Goal: Task Accomplishment & Management: Complete application form

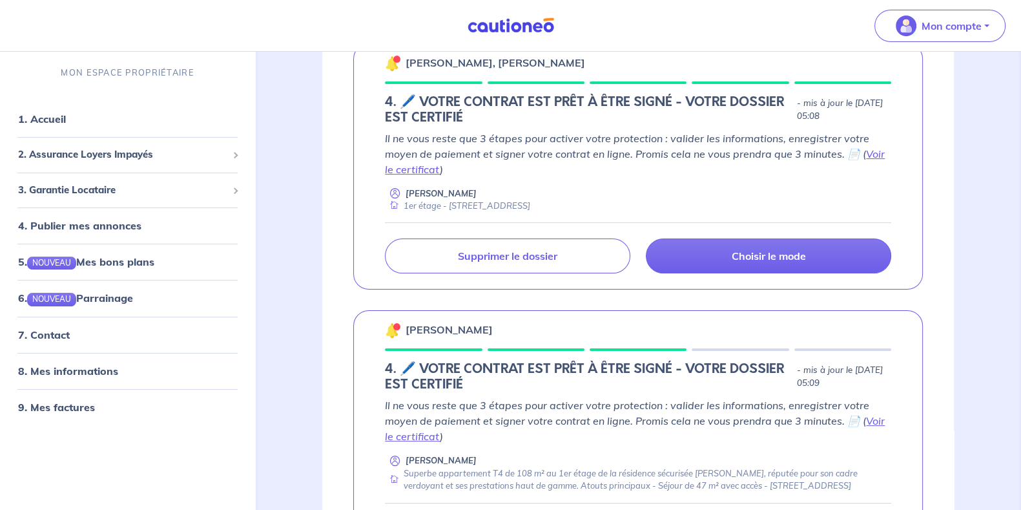
scroll to position [242, 0]
click at [877, 154] on link "Voir le certificat" at bounding box center [635, 161] width 500 height 28
click at [750, 249] on p "Choisir le mode" at bounding box center [769, 255] width 74 height 13
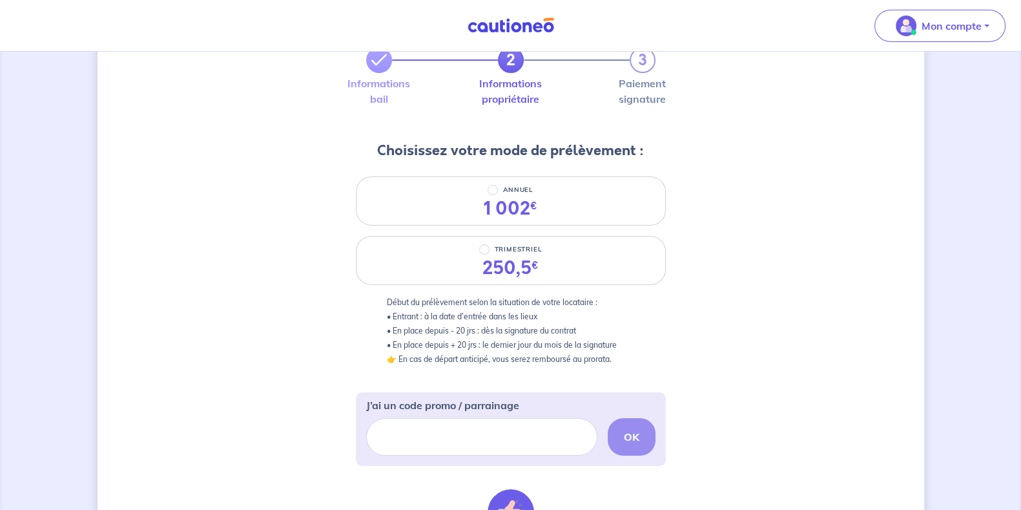
scroll to position [83, 0]
click at [497, 262] on div "250,5 €" at bounding box center [510, 267] width 56 height 22
radio input "true"
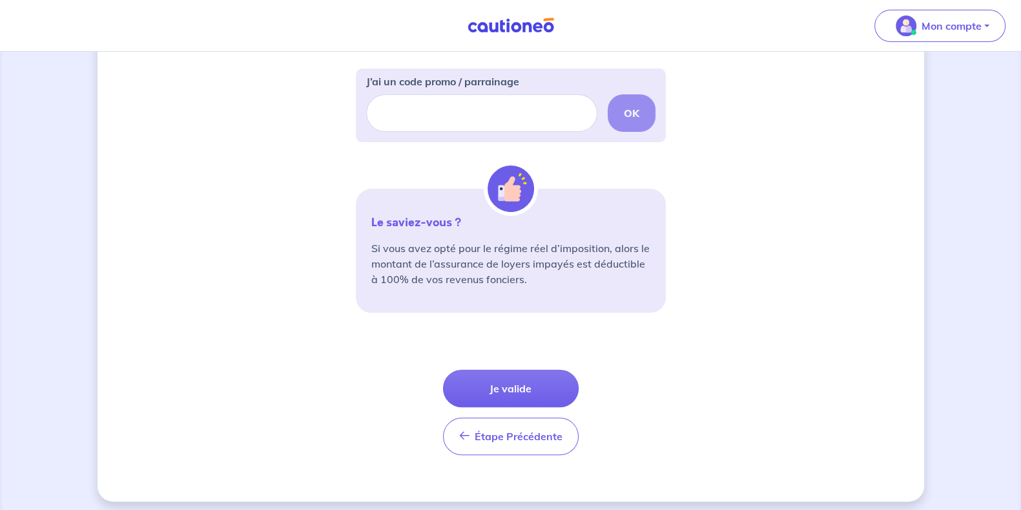
scroll to position [406, 0]
click at [537, 386] on button "Je valide" at bounding box center [511, 387] width 136 height 37
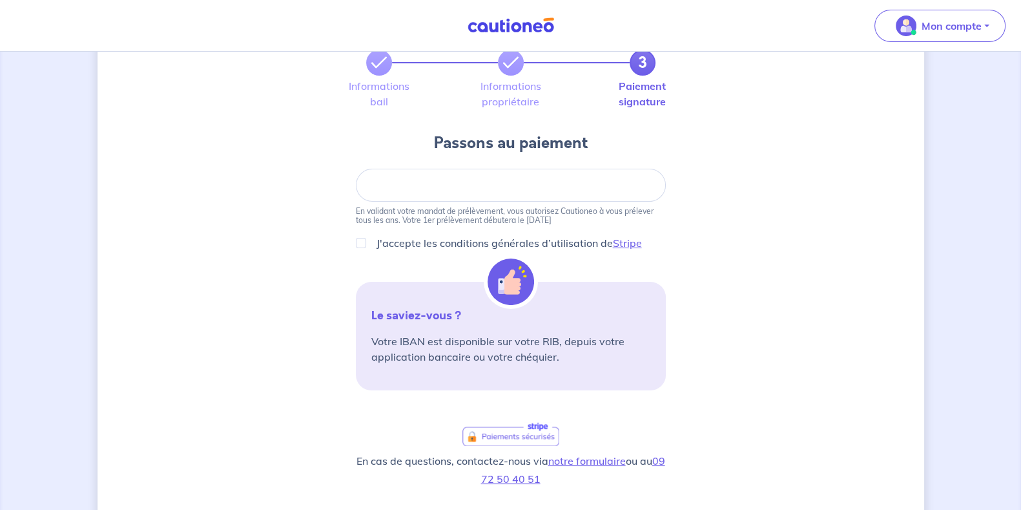
scroll to position [80, 0]
click at [505, 340] on p "Votre IBAN est disponible sur votre RIB, depuis votre application bancaire ou v…" at bounding box center [510, 348] width 279 height 31
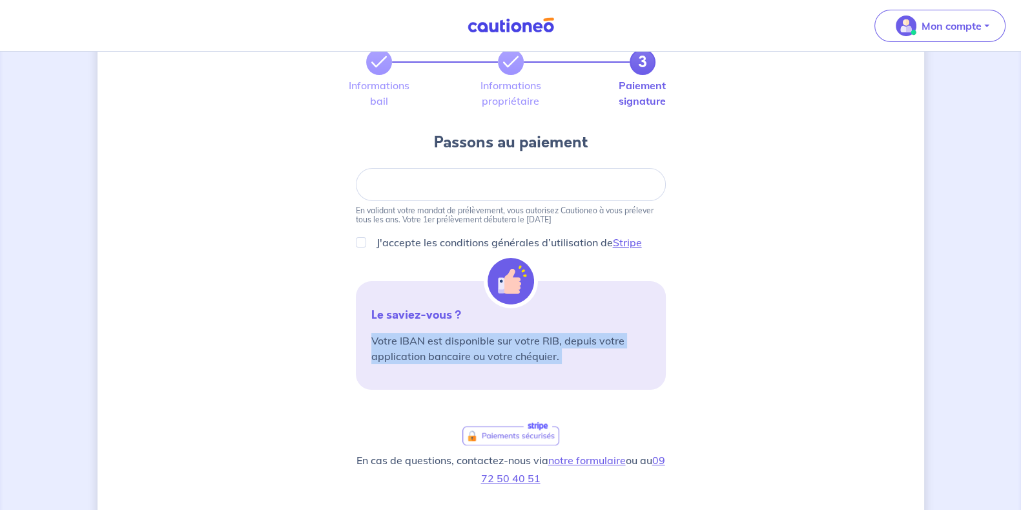
click at [505, 340] on p "Votre IBAN est disponible sur votre RIB, depuis votre application bancaire ou v…" at bounding box center [510, 348] width 279 height 31
click at [507, 348] on p "Votre IBAN est disponible sur votre RIB, depuis votre application bancaire ou v…" at bounding box center [510, 348] width 279 height 31
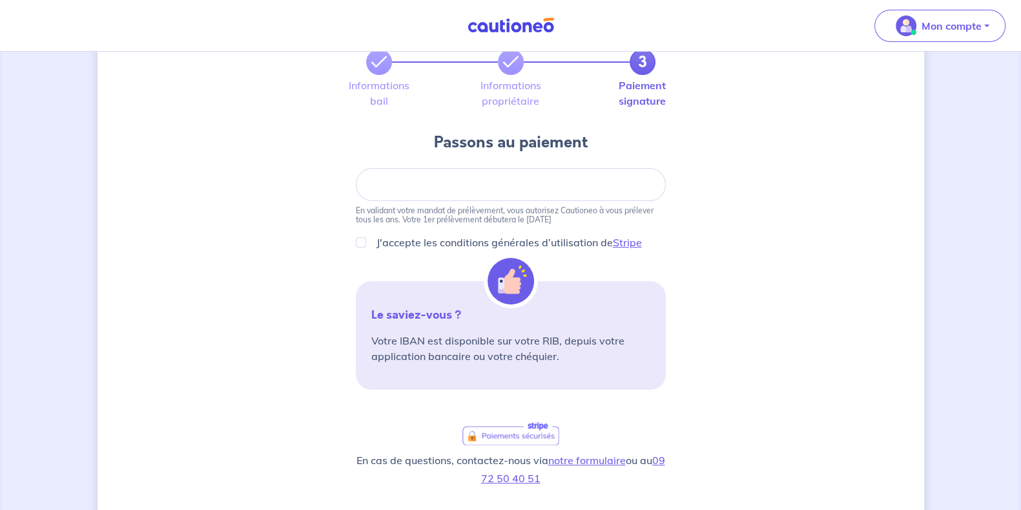
click at [394, 194] on div at bounding box center [511, 184] width 310 height 33
click at [271, 196] on div "3 Informations bail Informations propriétaire Paiement signature Passons au pai…" at bounding box center [511, 357] width 827 height 740
click at [362, 243] on input "J'accepte les conditions générales d’utilisation de Stripe" at bounding box center [361, 242] width 10 height 10
checkbox input "true"
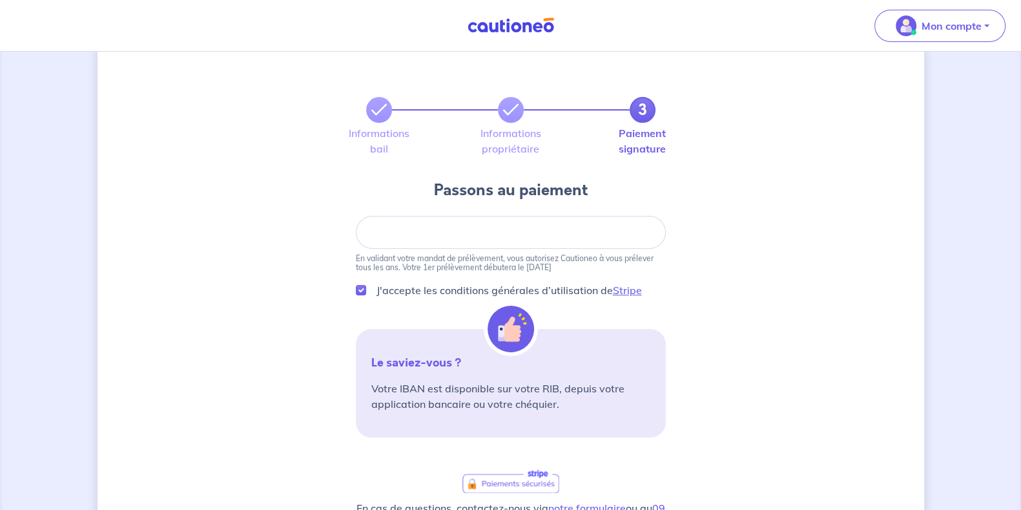
scroll to position [32, 0]
click at [774, 234] on div "3 Informations bail Informations propriétaire Paiement signature Passons au pai…" at bounding box center [511, 406] width 827 height 740
click at [581, 238] on div at bounding box center [511, 232] width 310 height 33
click at [460, 238] on div at bounding box center [511, 232] width 310 height 33
click at [776, 227] on div "3 Informations bail Informations propriétaire Paiement signature Passons au pai…" at bounding box center [511, 406] width 827 height 740
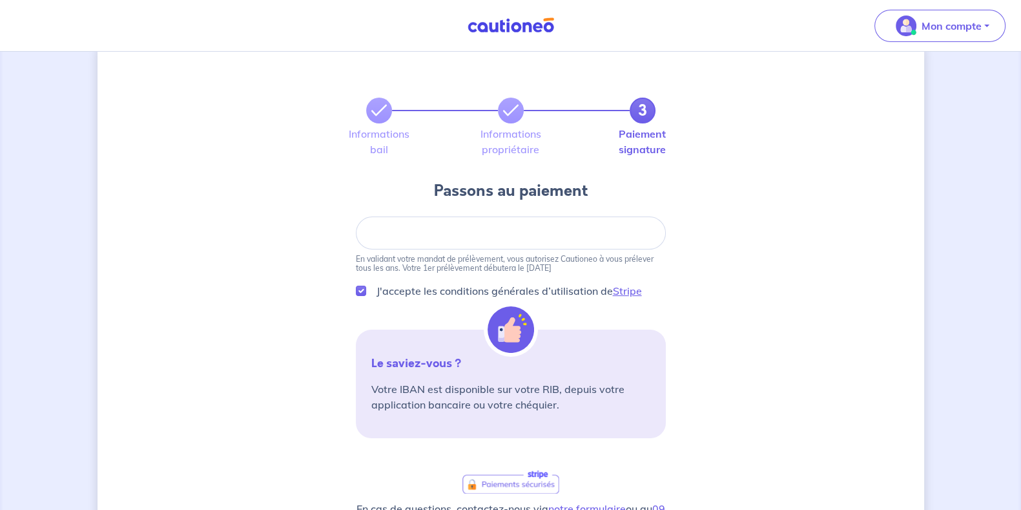
drag, startPoint x: 517, startPoint y: 268, endPoint x: 572, endPoint y: 266, distance: 54.3
click at [572, 266] on p "En validant votre mandat de prélèvement, vous autorisez Cautioneo à vous prélev…" at bounding box center [511, 263] width 310 height 18
click at [747, 224] on div "3 Informations bail Informations propriétaire Paiement signature Passons au pai…" at bounding box center [511, 406] width 827 height 740
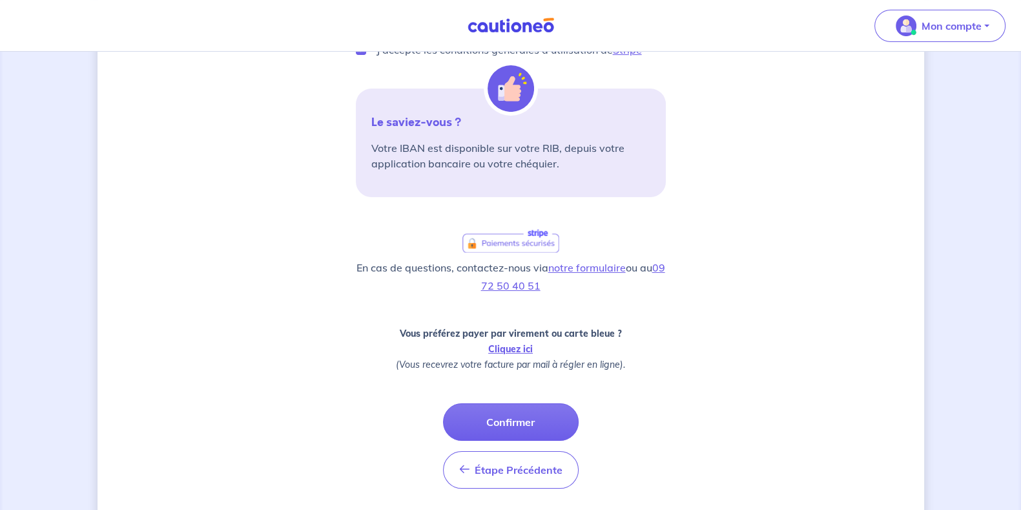
scroll to position [273, 0]
click at [495, 473] on span "Étape Précédente" at bounding box center [519, 468] width 88 height 13
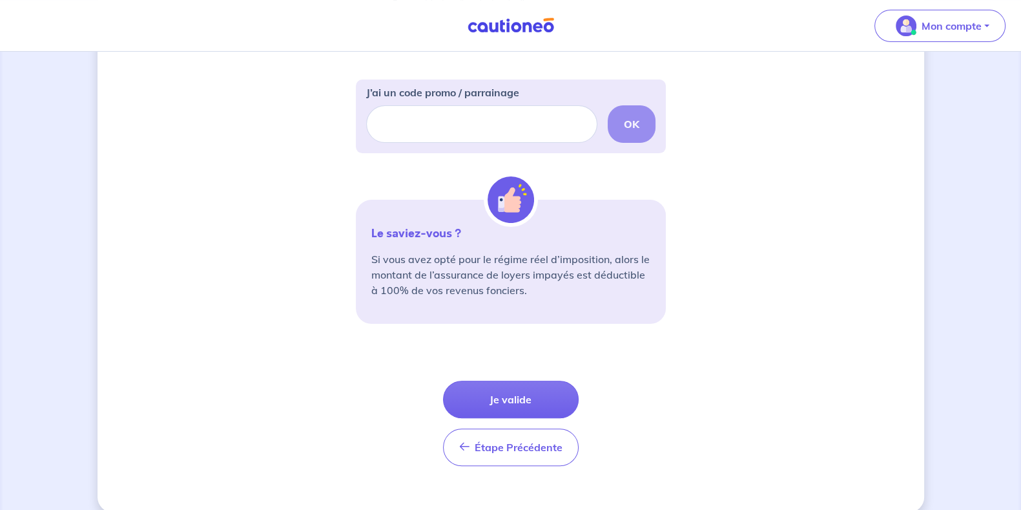
click at [517, 457] on button "Étape Précédente Précédent" at bounding box center [511, 446] width 136 height 37
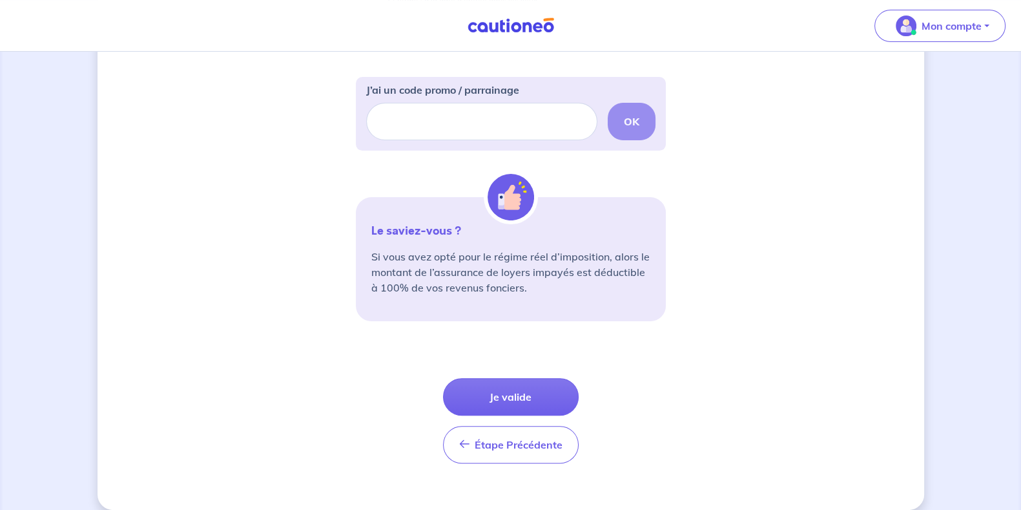
scroll to position [400, 0]
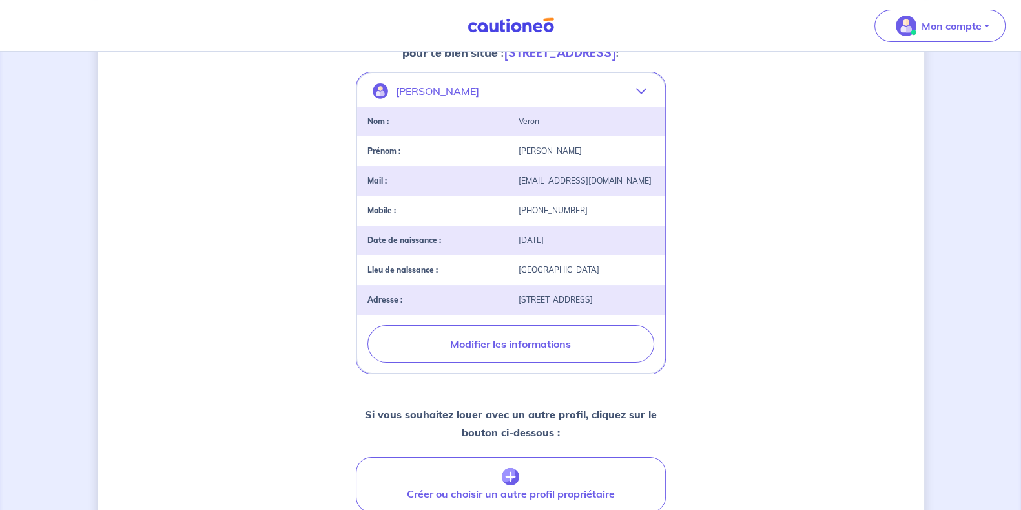
scroll to position [242, 0]
drag, startPoint x: 546, startPoint y: 317, endPoint x: 623, endPoint y: 315, distance: 77.5
click at [623, 304] on div "hasenbüelweg 32 , 6300 ZUG" at bounding box center [586, 299] width 151 height 9
click at [635, 304] on div "hasenbüelweg 32 , 6300 ZUG" at bounding box center [586, 299] width 151 height 9
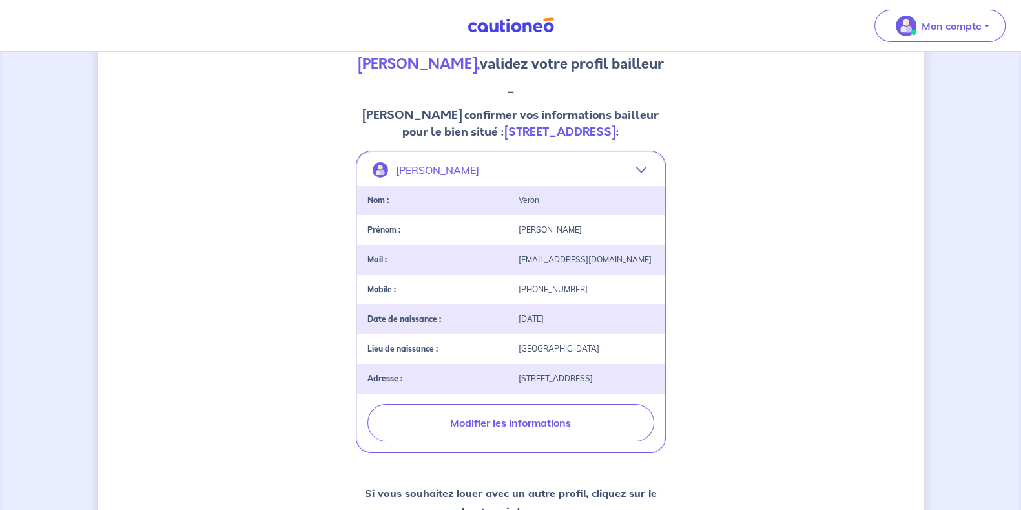
click at [630, 185] on button "[PERSON_NAME]" at bounding box center [510, 169] width 307 height 31
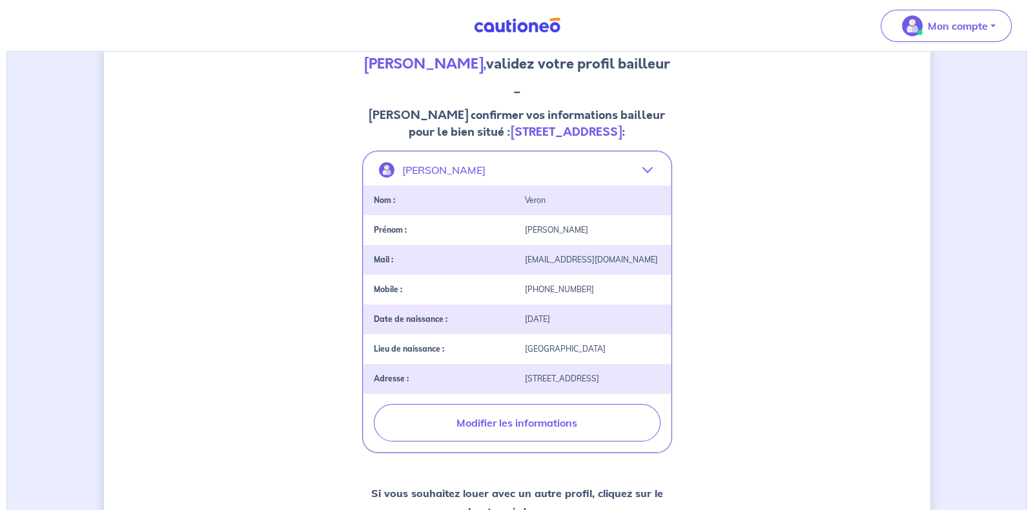
scroll to position [163, 0]
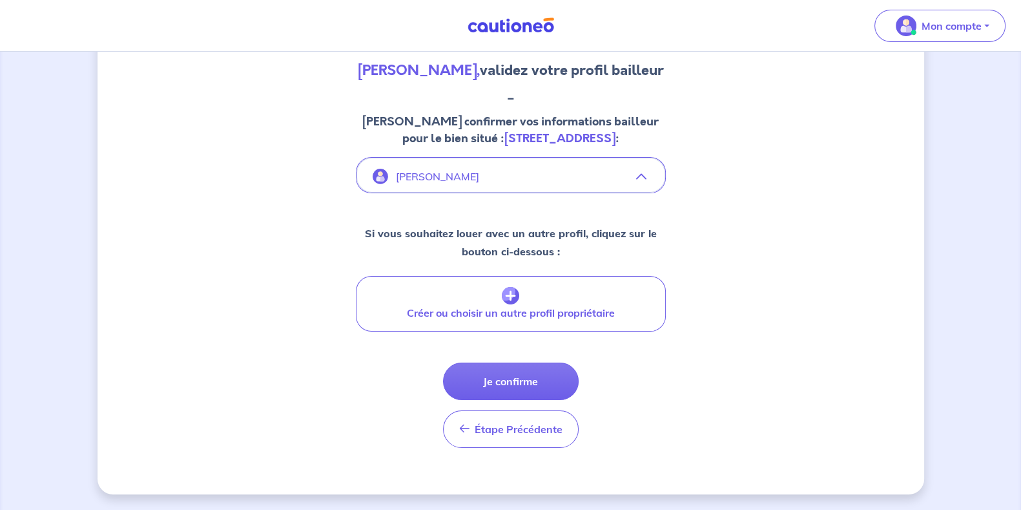
click at [640, 181] on icon "button" at bounding box center [641, 176] width 10 height 10
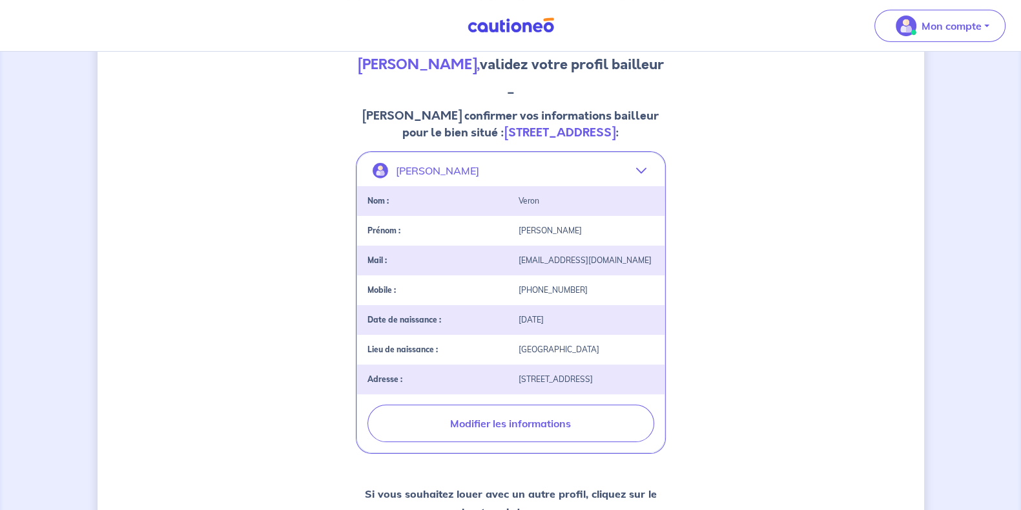
click at [531, 440] on button "Modifier les informations" at bounding box center [510, 422] width 287 height 37
select select "CH"
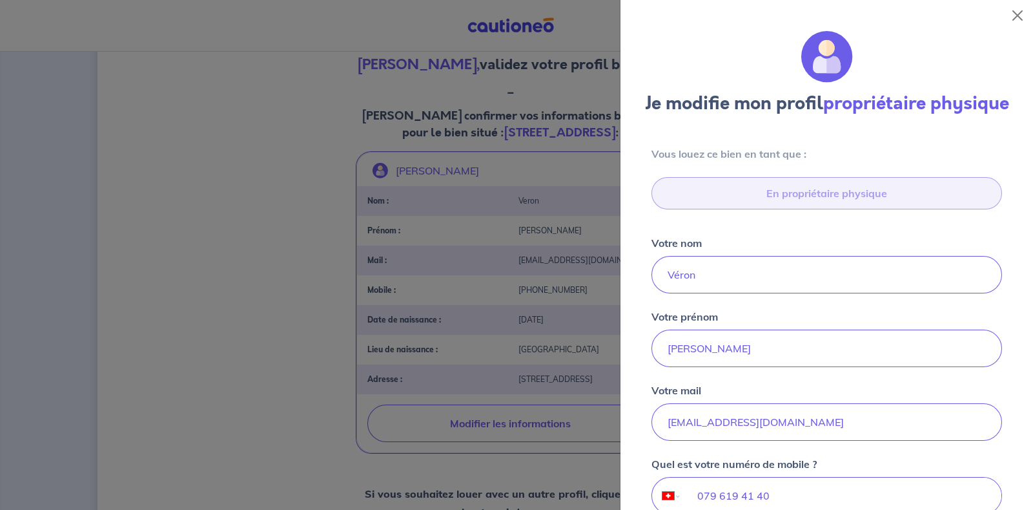
type input "hasenbüelweg 32 , 6300 ZUG"
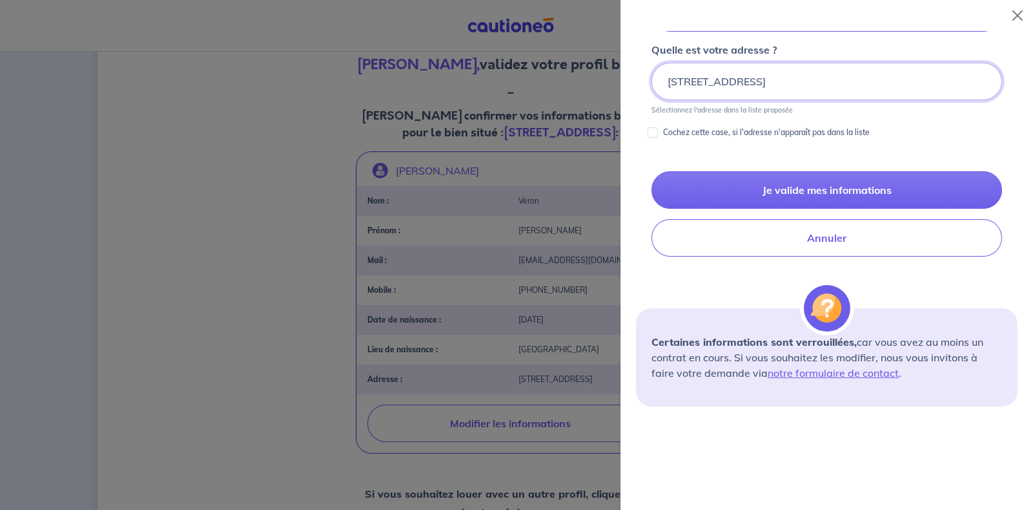
scroll to position [648, 0]
click at [728, 250] on button "Annuler" at bounding box center [827, 237] width 351 height 37
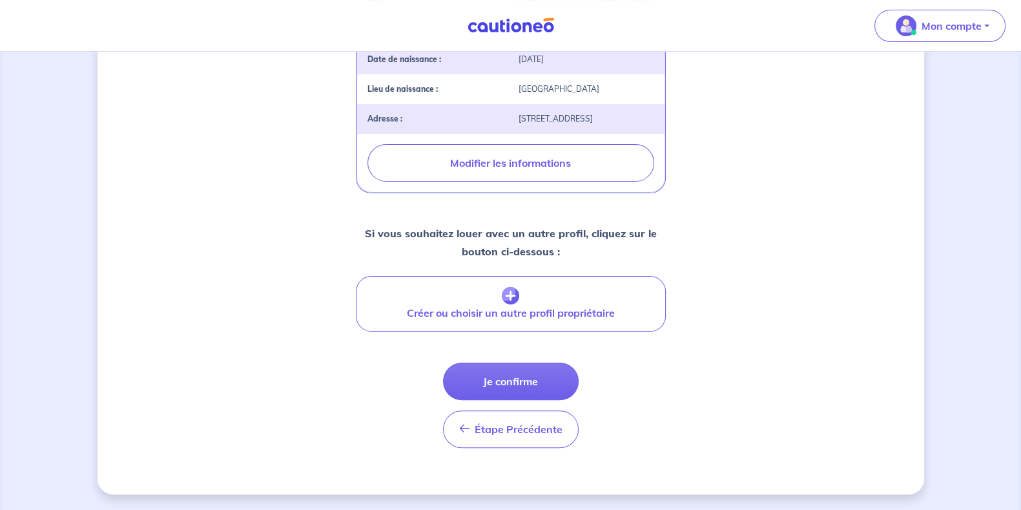
scroll to position [438, 0]
click at [484, 427] on span "Étape Précédente" at bounding box center [519, 428] width 88 height 13
select select "FR"
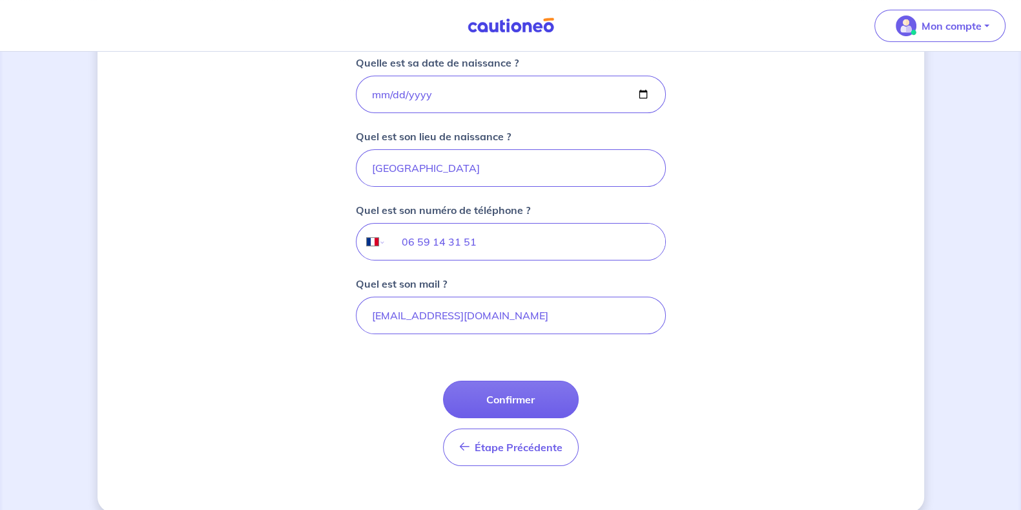
scroll to position [307, 0]
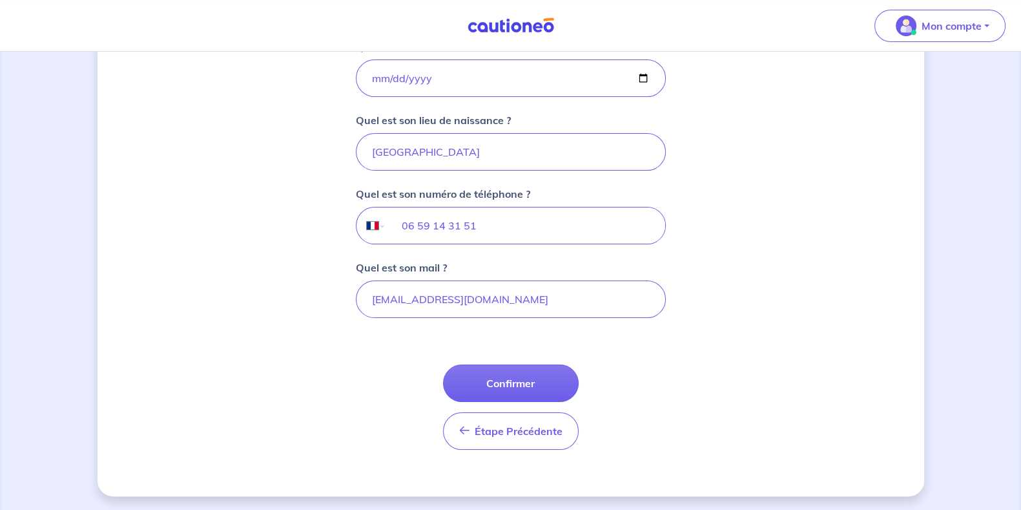
click at [525, 389] on button "Confirmer" at bounding box center [511, 382] width 136 height 37
select select "FR"
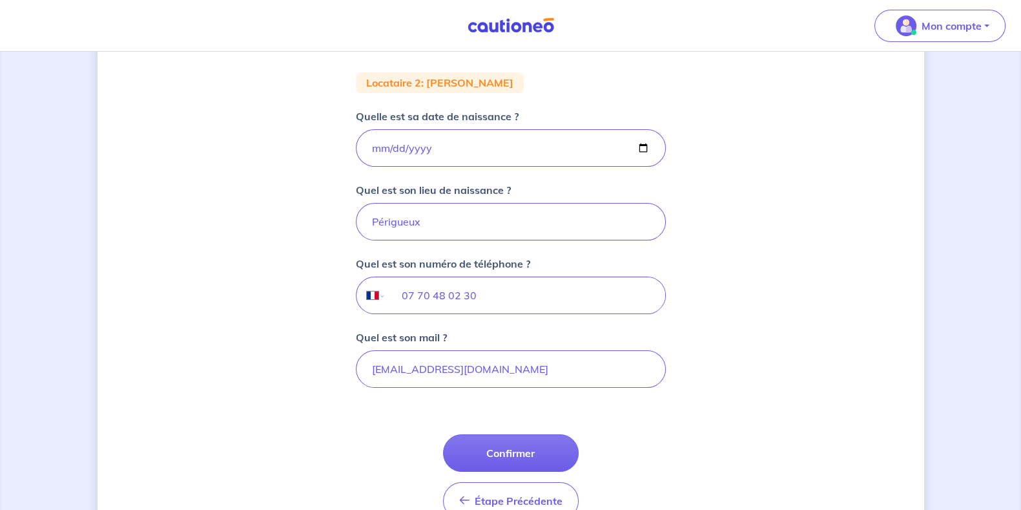
click at [494, 450] on button "Confirmer" at bounding box center [511, 452] width 136 height 37
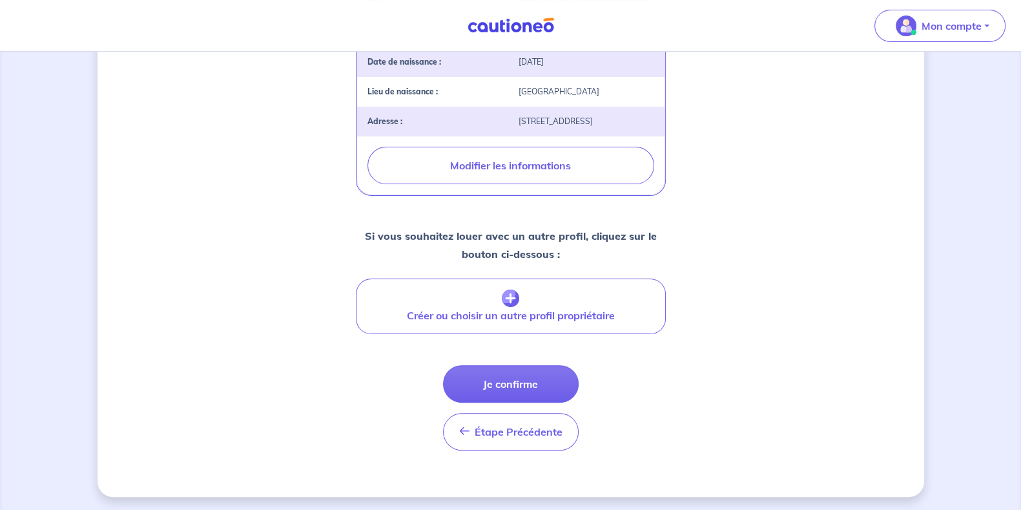
scroll to position [438, 0]
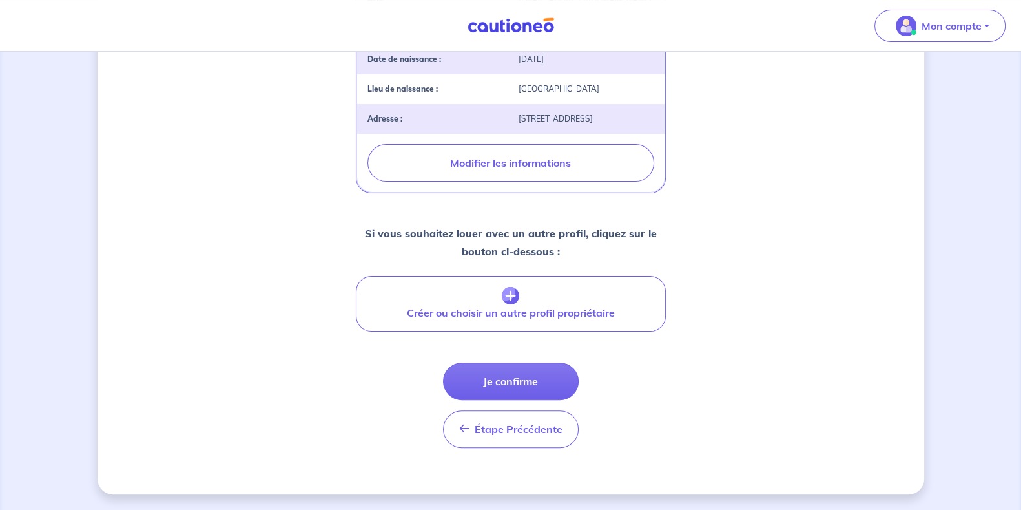
click at [539, 379] on button "Je confirme" at bounding box center [511, 380] width 136 height 37
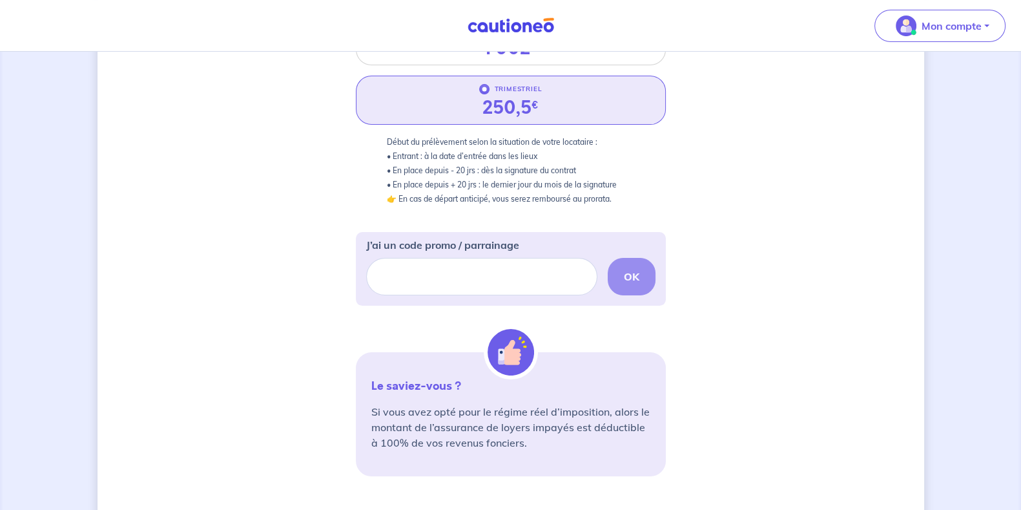
scroll to position [411, 0]
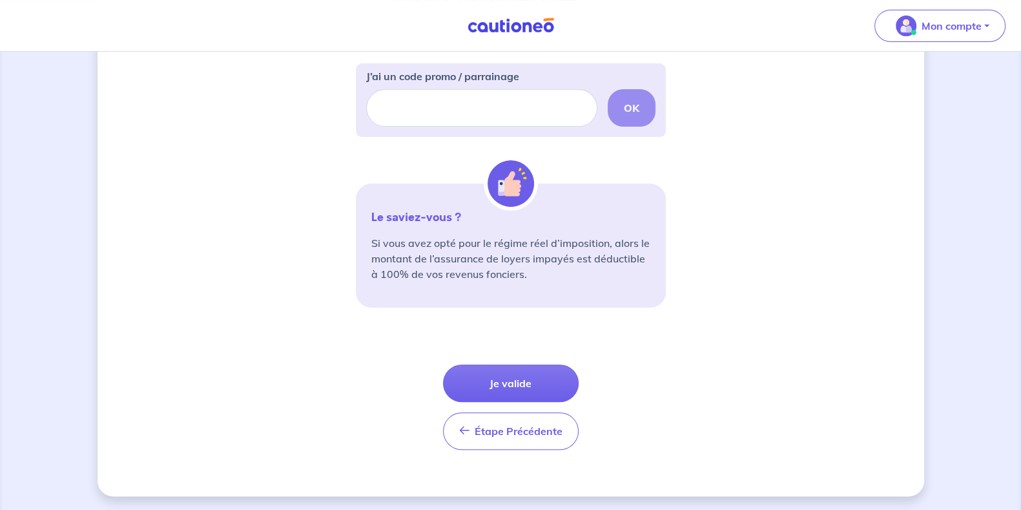
click at [914, 26] on img "button" at bounding box center [906, 25] width 21 height 21
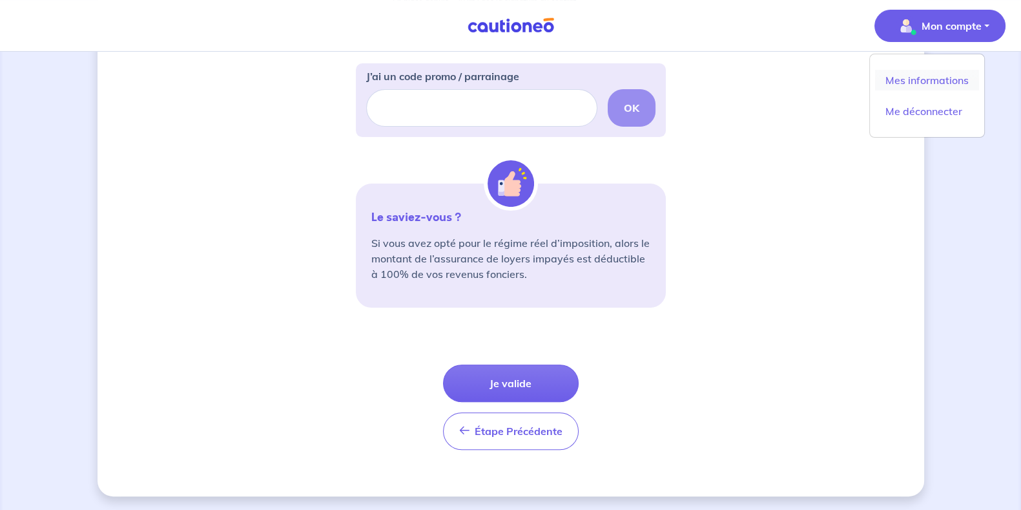
click at [909, 79] on link "Mes informations" at bounding box center [927, 80] width 104 height 21
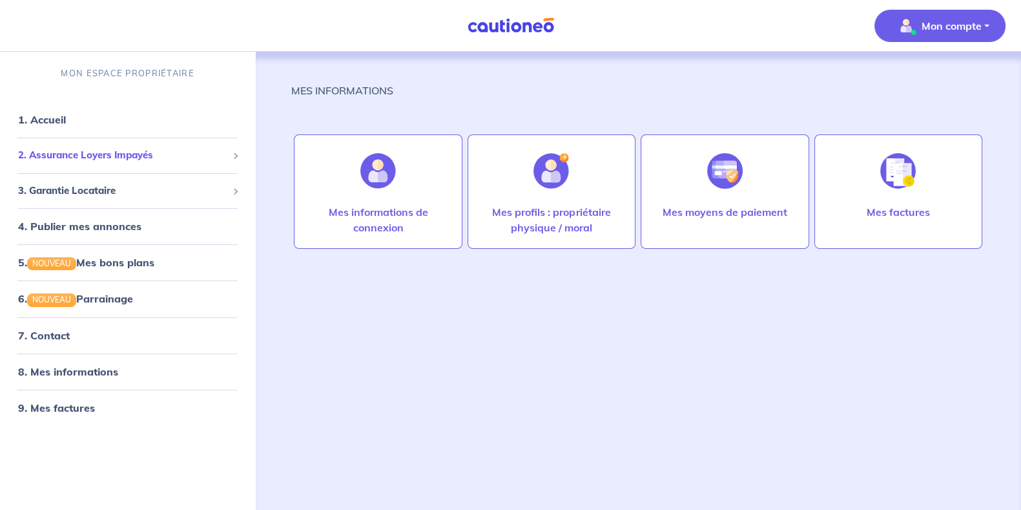
click at [127, 162] on span "2. Assurance Loyers Impayés" at bounding box center [122, 155] width 209 height 15
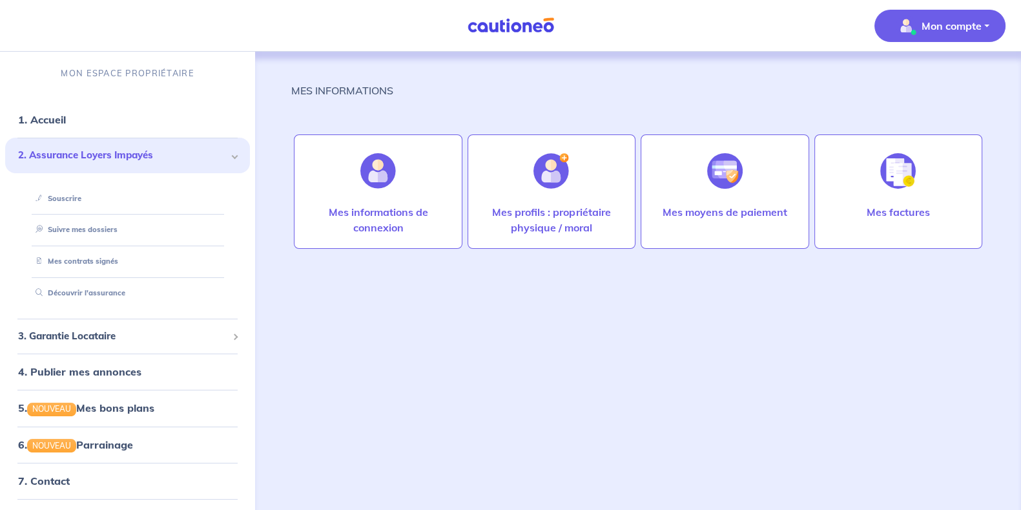
click at [101, 225] on link "Suivre mes dossiers" at bounding box center [73, 229] width 87 height 9
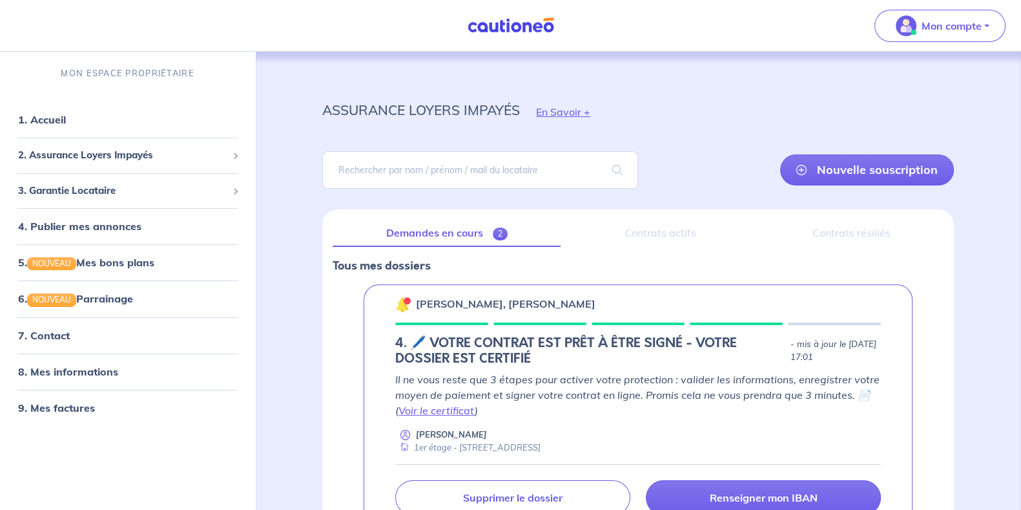
click at [681, 231] on div "Contrats actifs" at bounding box center [660, 233] width 178 height 27
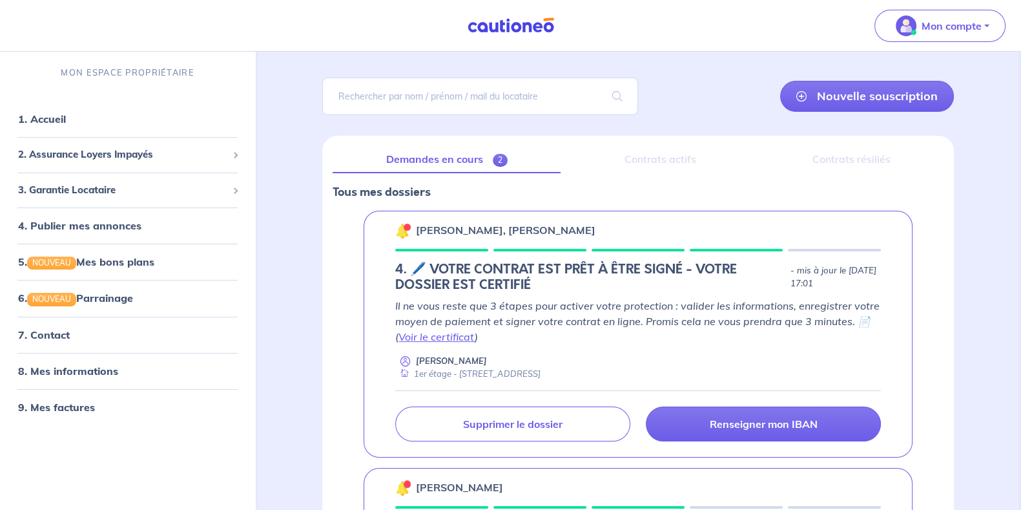
scroll to position [75, 0]
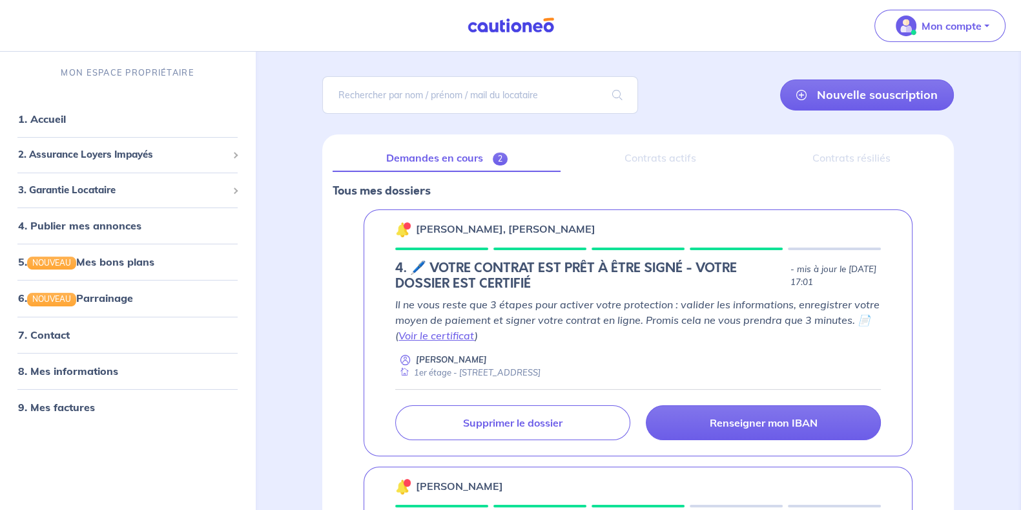
click at [443, 332] on link "Voir le certificat" at bounding box center [436, 335] width 76 height 13
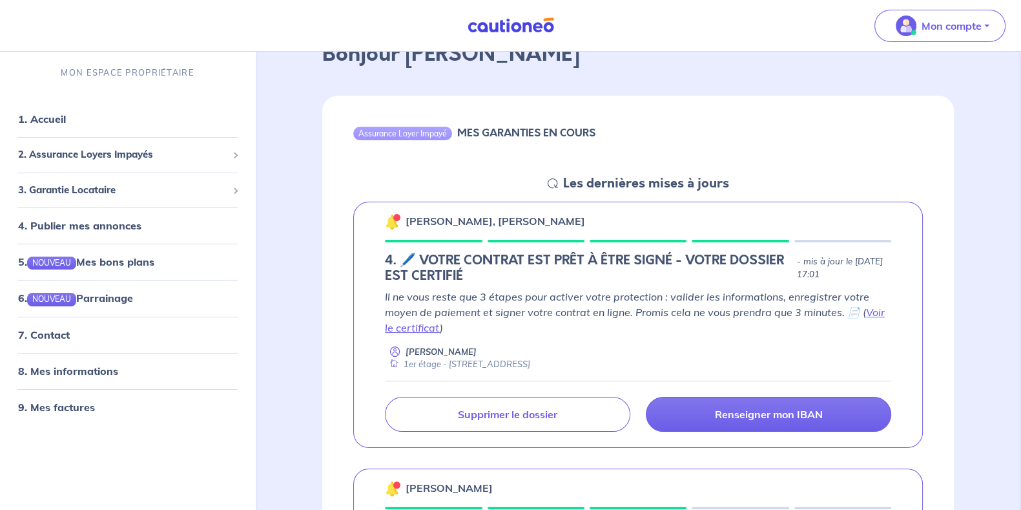
scroll to position [82, 0]
drag, startPoint x: 765, startPoint y: 259, endPoint x: 830, endPoint y: 278, distance: 67.9
click at [830, 278] on p "- mis à jour le [DATE] 17:01" at bounding box center [844, 269] width 94 height 26
drag, startPoint x: 759, startPoint y: 263, endPoint x: 841, endPoint y: 282, distance: 84.3
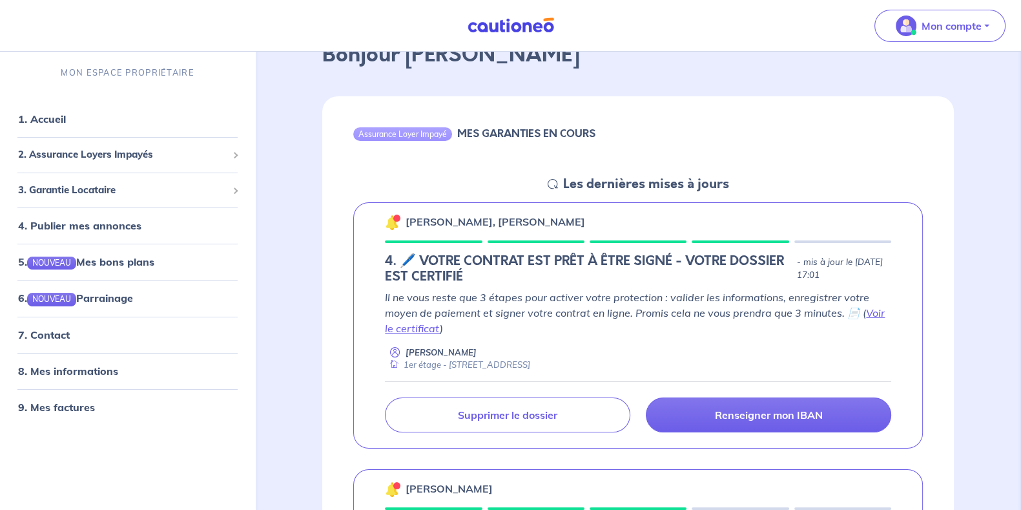
click at [841, 282] on div "4. 🖊️ VOTRE CONTRAT EST PRÊT À ÊTRE SIGNÉ - VOTRE DOSSIER EST CERTIFIÉ - mis à …" at bounding box center [638, 268] width 506 height 31
click at [807, 277] on p "- mis à jour le [DATE] 17:01" at bounding box center [844, 269] width 94 height 26
drag, startPoint x: 767, startPoint y: 263, endPoint x: 819, endPoint y: 279, distance: 54.1
click at [819, 279] on p "- mis à jour le [DATE] 17:01" at bounding box center [844, 269] width 94 height 26
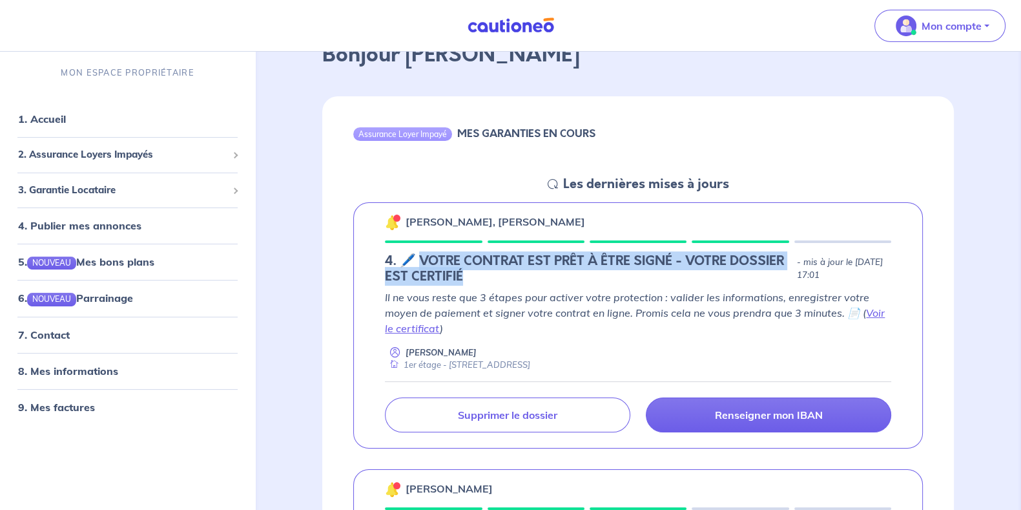
drag, startPoint x: 422, startPoint y: 256, endPoint x: 560, endPoint y: 274, distance: 139.4
click at [560, 274] on h5 "4. 🖊️ VOTRE CONTRAT EST PRÊT À ÊTRE SIGNÉ - VOTRE DOSSIER EST CERTIFIÉ" at bounding box center [588, 268] width 407 height 31
drag, startPoint x: 415, startPoint y: 254, endPoint x: 511, endPoint y: 274, distance: 97.5
click at [511, 274] on h5 "4. 🖊️ VOTRE CONTRAT EST PRÊT À ÊTRE SIGNÉ - VOTRE DOSSIER EST CERTIFIÉ" at bounding box center [588, 268] width 407 height 31
